Goal: Task Accomplishment & Management: Use online tool/utility

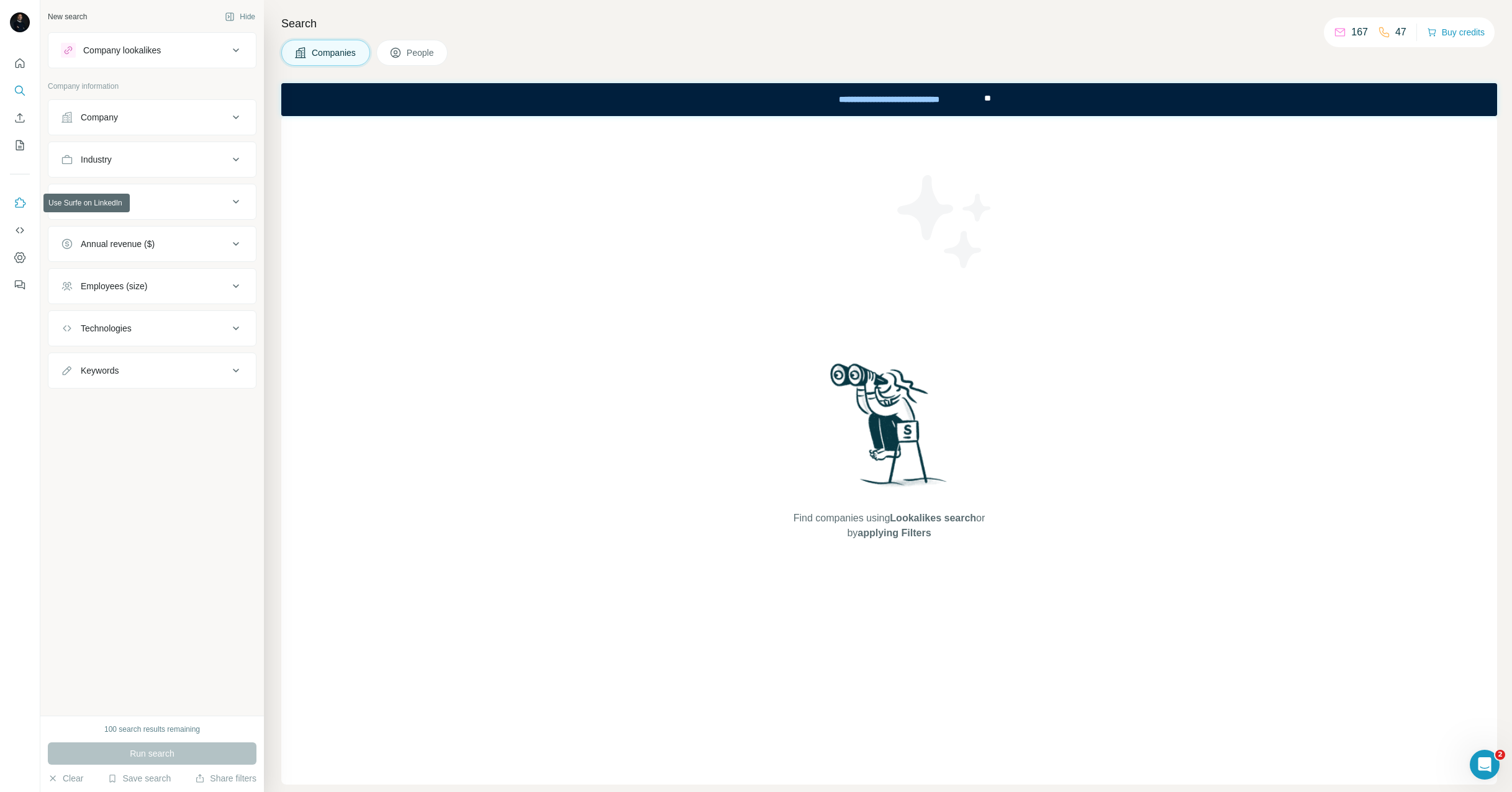
click at [22, 200] on icon "Use Surfe on LinkedIn" at bounding box center [21, 202] width 11 height 10
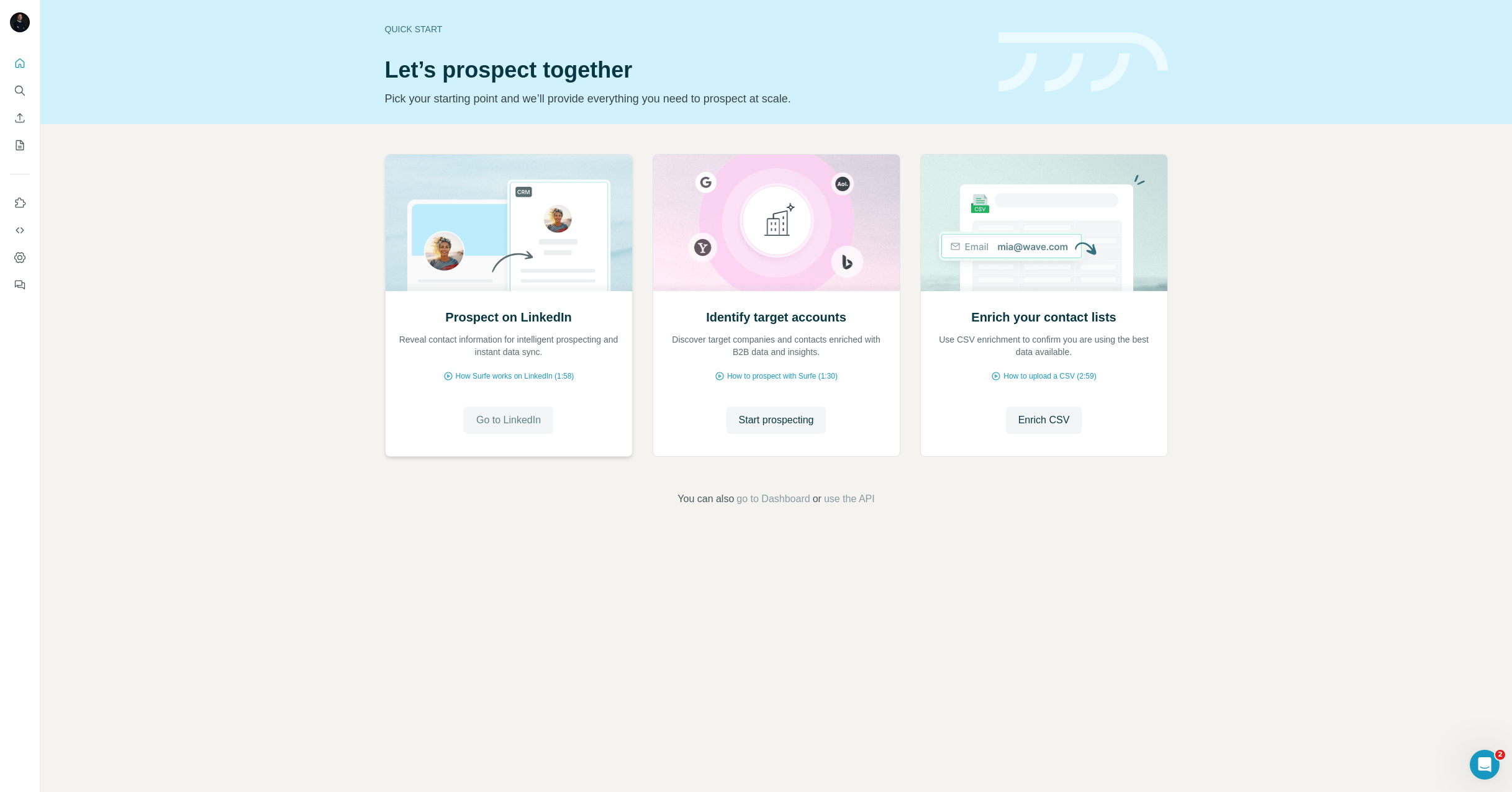
click at [519, 417] on span "Go to LinkedIn" at bounding box center [509, 420] width 65 height 15
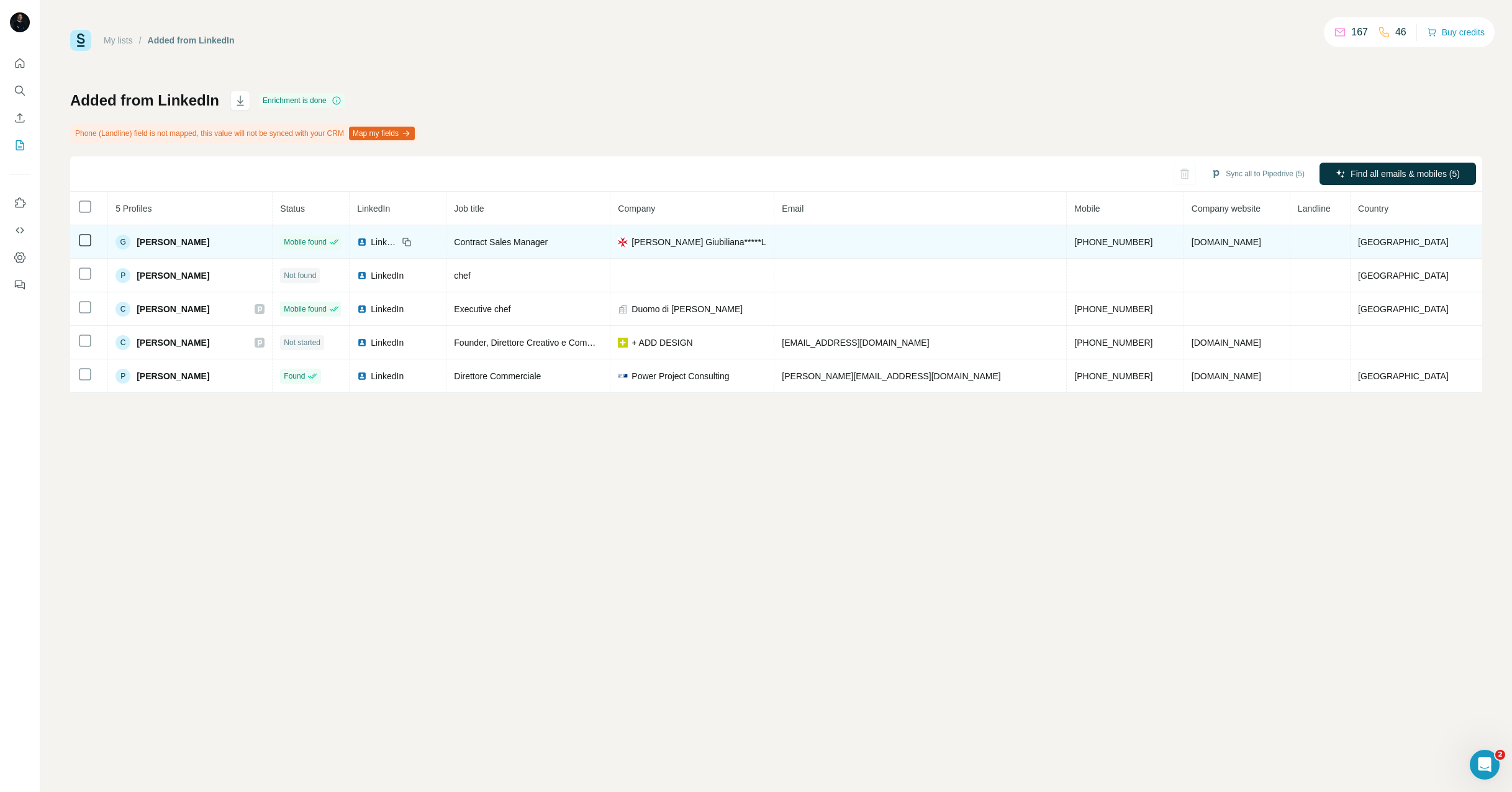
click at [196, 243] on span "Gianna Vargetto" at bounding box center [173, 242] width 73 height 12
